Goal: Task Accomplishment & Management: Manage account settings

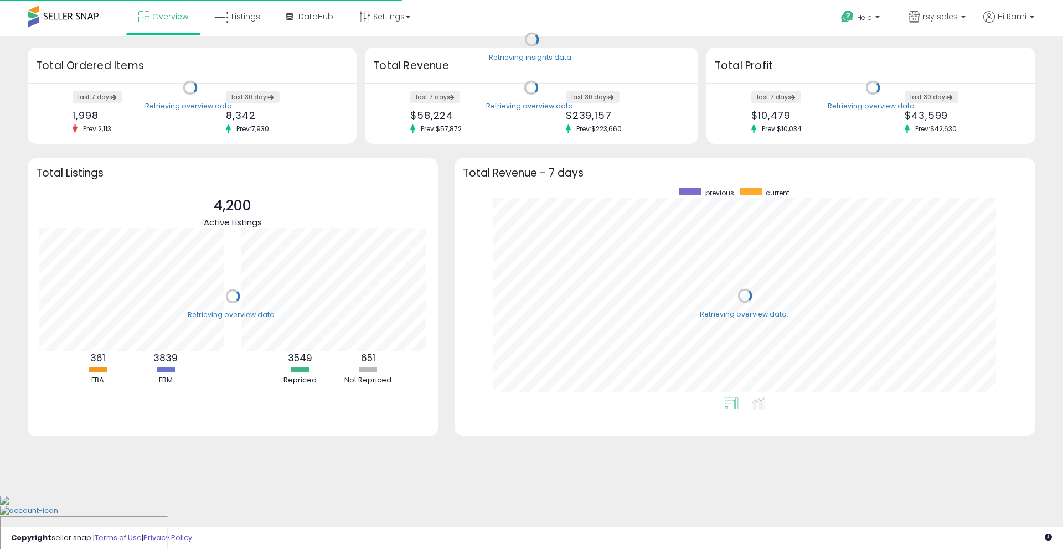
scroll to position [209, 559]
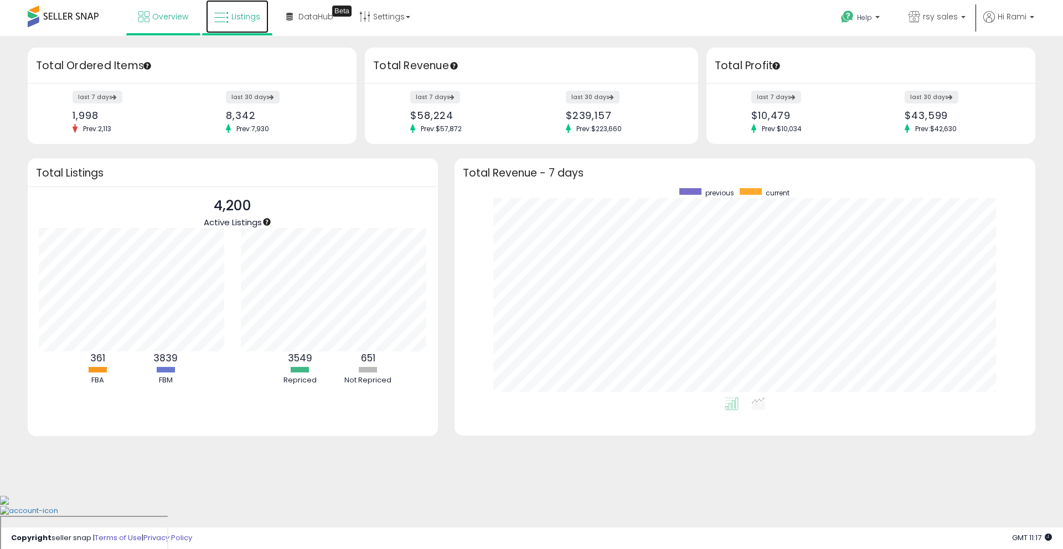
click at [233, 5] on link "Listings" at bounding box center [237, 16] width 63 height 33
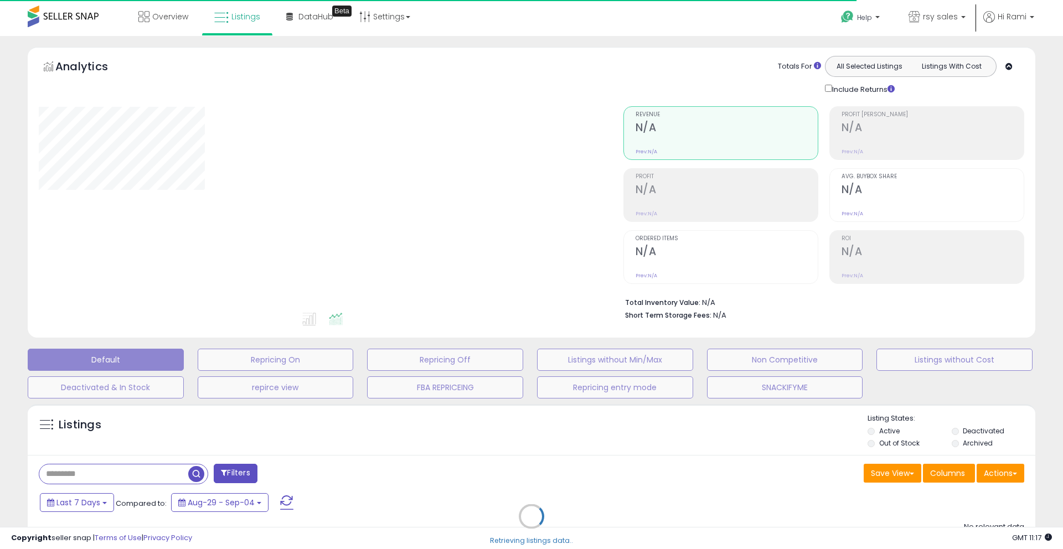
click at [132, 466] on div "Retrieving listings data.." at bounding box center [531, 525] width 1024 height 253
click at [135, 471] on div "Retrieving listings data.." at bounding box center [531, 525] width 1024 height 253
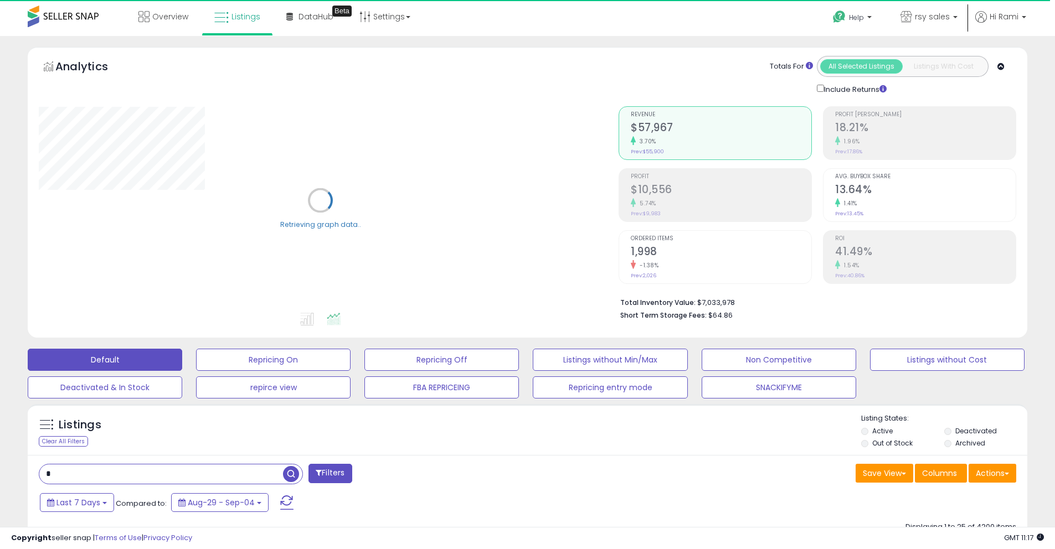
click at [122, 476] on input "text" at bounding box center [161, 474] width 244 height 19
type input "****"
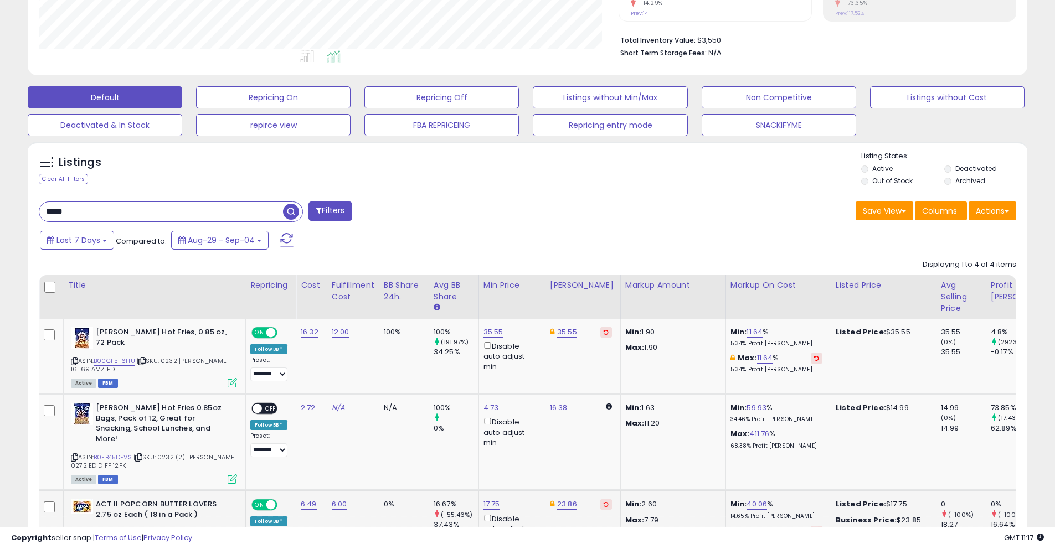
scroll to position [265, 0]
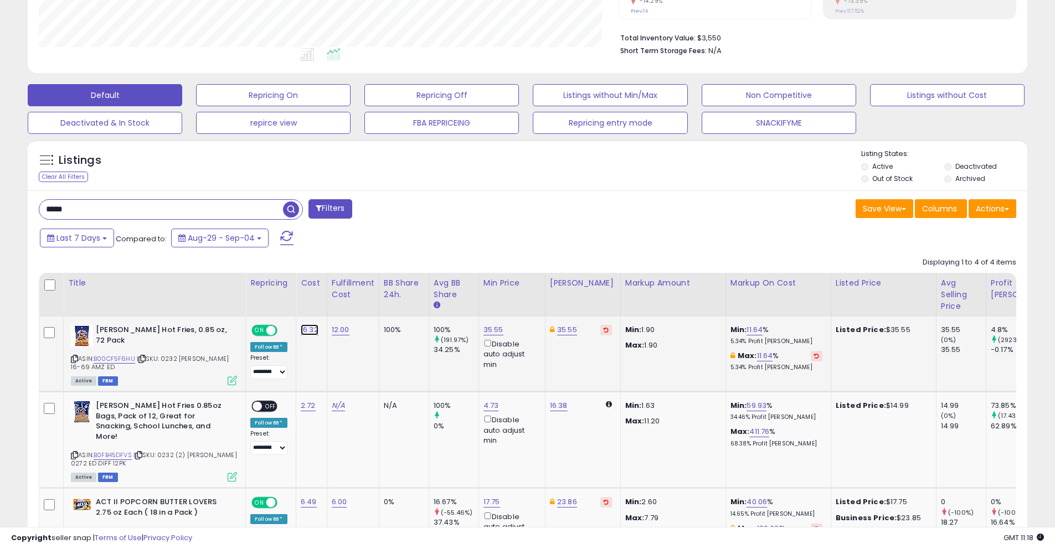
click at [312, 328] on link "16.32" at bounding box center [310, 330] width 18 height 11
type input "*****"
click at [349, 299] on icon "submit" at bounding box center [346, 301] width 7 height 7
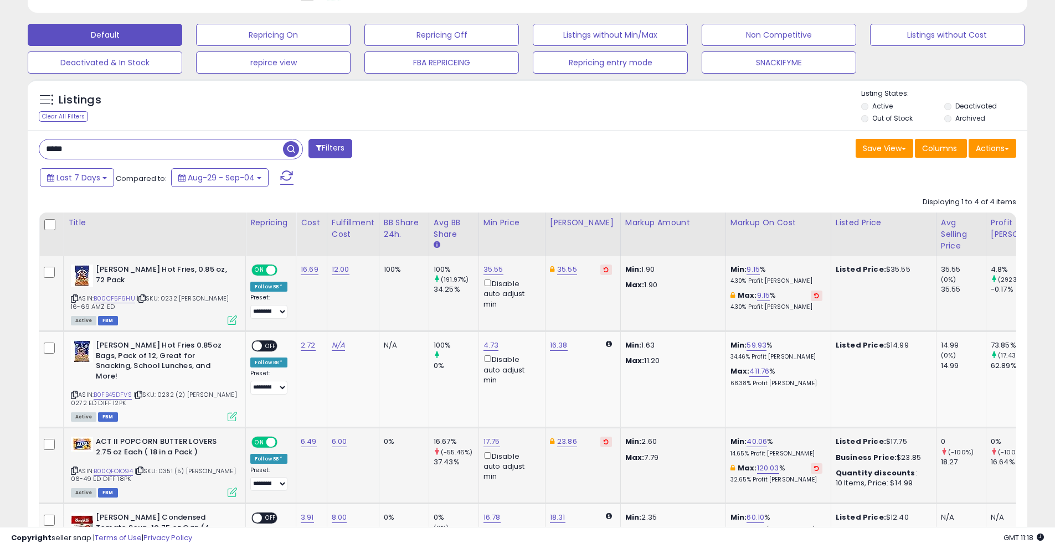
scroll to position [326, 0]
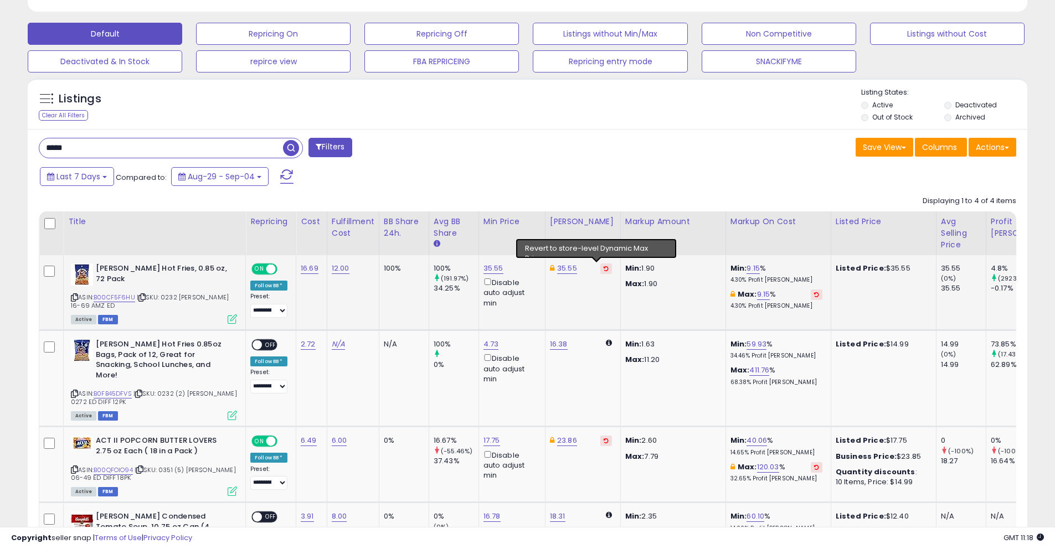
click at [604, 270] on icon at bounding box center [606, 269] width 5 height 6
